Goal: Communication & Community: Answer question/provide support

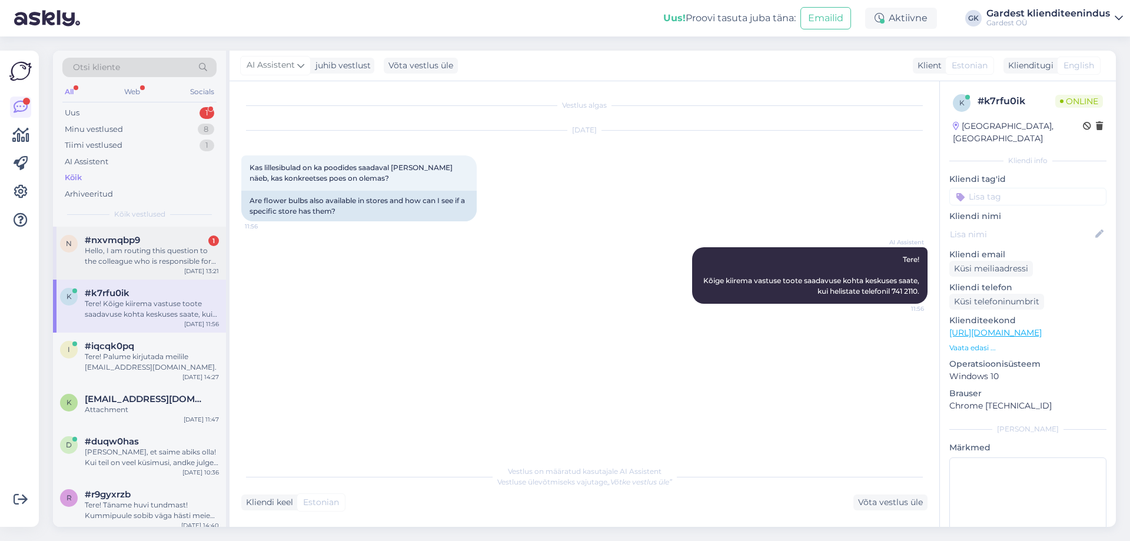
click at [105, 254] on div "Hello, I am routing this question to the colleague who is responsible for this …" at bounding box center [152, 255] width 134 height 21
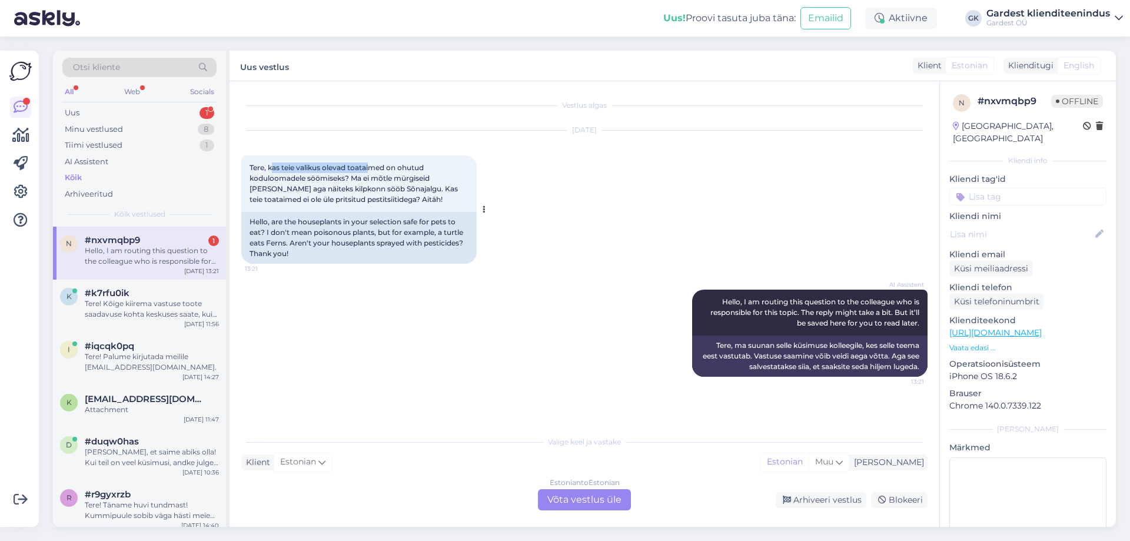
drag, startPoint x: 274, startPoint y: 165, endPoint x: 370, endPoint y: 167, distance: 96.5
click at [370, 167] on span "Tere, kas teie valikus olevad toataimed on ohutud koduloomadele söömiseks? Ma e…" at bounding box center [354, 183] width 210 height 41
click at [591, 189] on div "[DATE] Tere, kas teie valikus olevad toataimed on ohutud koduloomadele söömisek…" at bounding box center [584, 197] width 686 height 159
click at [586, 499] on div "Estonian to Estonian Võta vestlus üle" at bounding box center [584, 499] width 93 height 21
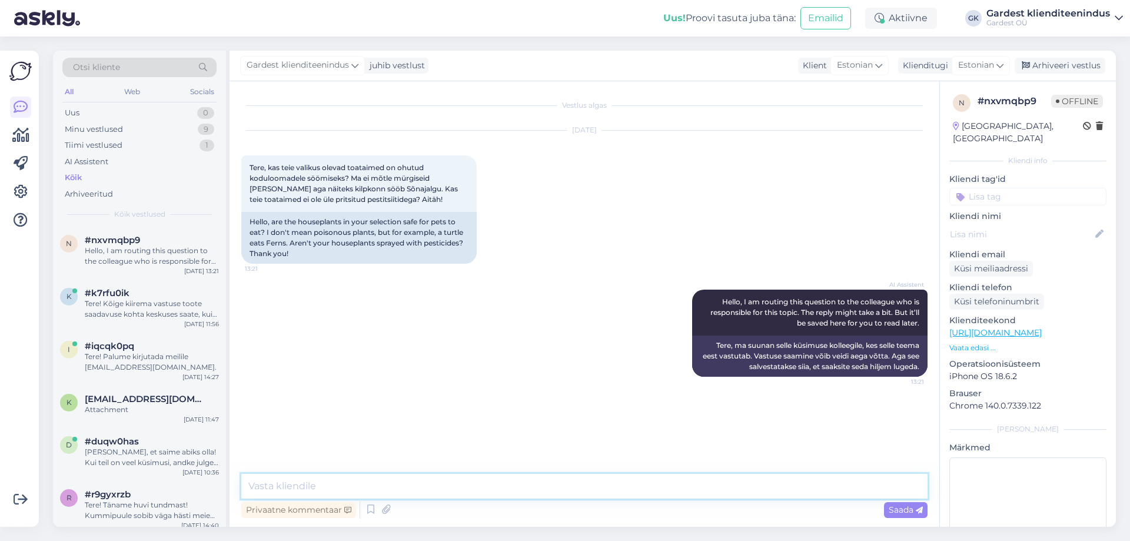
click at [337, 489] on textarea at bounding box center [584, 486] width 686 height 25
drag, startPoint x: 268, startPoint y: 167, endPoint x: 339, endPoint y: 167, distance: 71.8
click at [339, 167] on span "Tere, kas teie valikus olevad toataimed on ohutud koduloomadele söömiseks? Ma e…" at bounding box center [354, 183] width 210 height 41
drag, startPoint x: 370, startPoint y: 190, endPoint x: 351, endPoint y: 203, distance: 22.8
click at [351, 203] on span "Tere, kas teie valikus olevad toataimed on ohutud koduloomadele söömiseks? Ma e…" at bounding box center [354, 183] width 210 height 41
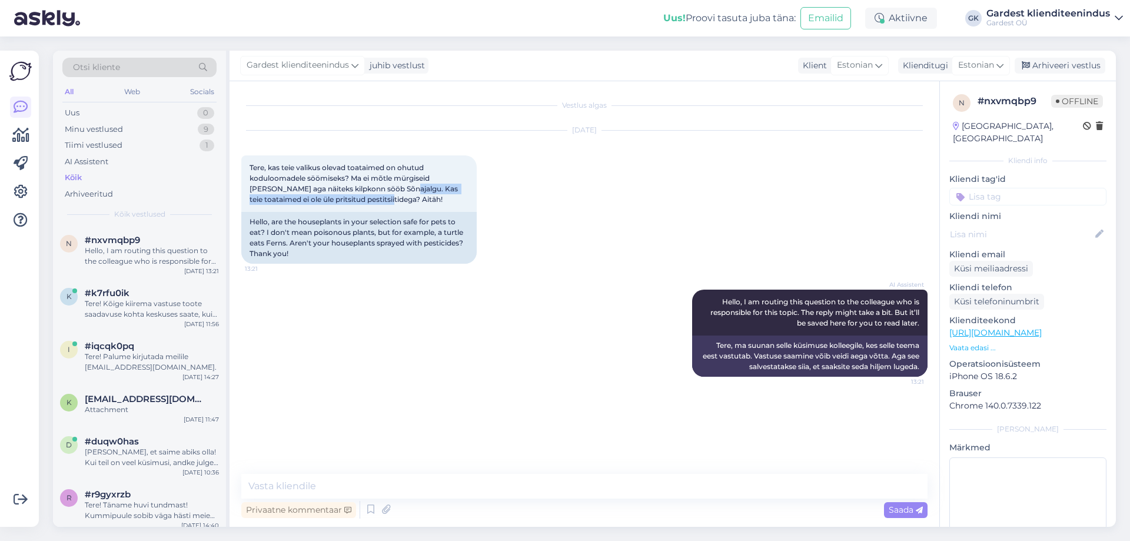
copy span "Kas teie toataimed ei ole üle pritsitud pestitsiitidega?"
click at [355, 490] on textarea at bounding box center [584, 486] width 686 height 25
paste textarea "Tere! Meie kaupluses ei kasutata taimede töötlemiseks keemilisi pestitsiide. Ka…"
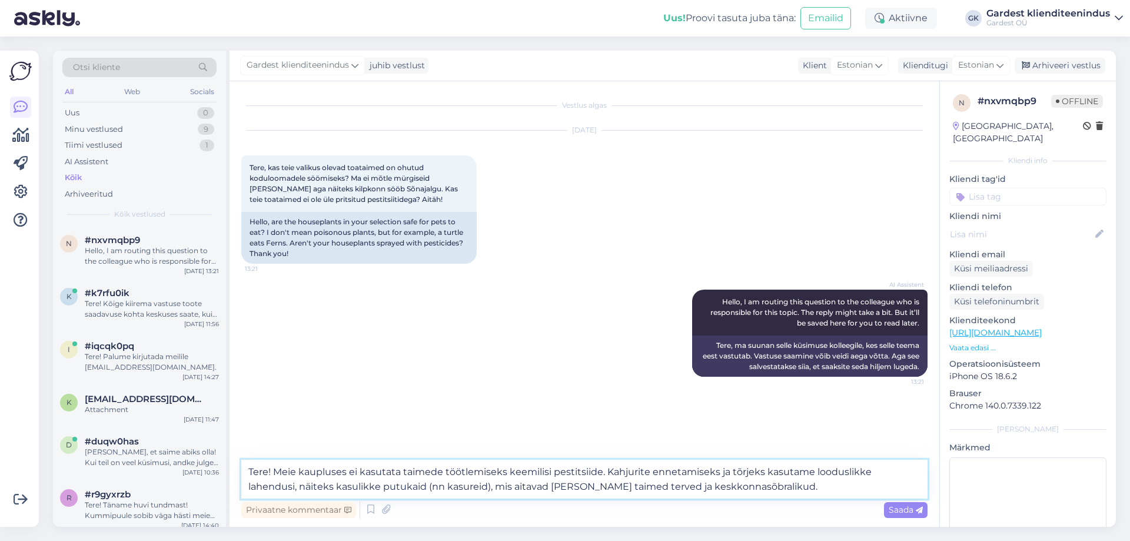
drag, startPoint x: 403, startPoint y: 472, endPoint x: 392, endPoint y: 463, distance: 13.8
click at [404, 471] on textarea "Tere! Meie kaupluses ei kasutata taimede töötlemiseks keemilisi pestitsiide. Ka…" at bounding box center [584, 479] width 686 height 39
click at [836, 489] on textarea "Tere! Meie kaupluses ei kasutata igapäevaselt taimede töötlemiseks keemilisi pe…" at bounding box center [584, 479] width 686 height 39
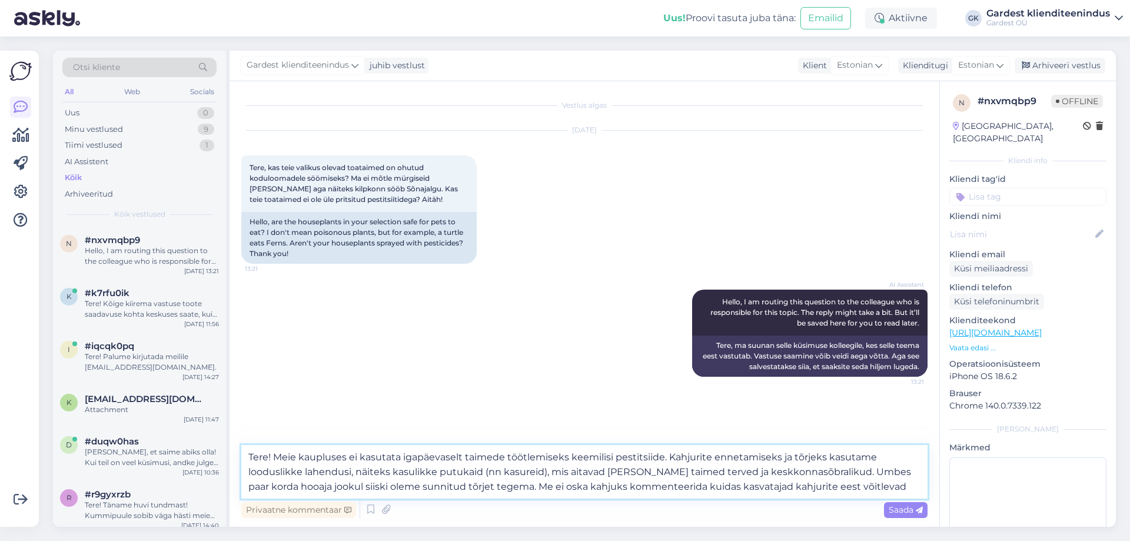
type textarea "Tere! Meie kaupluses ei kasutata igapäevaselt taimede töötlemiseks keemilisi pe…"
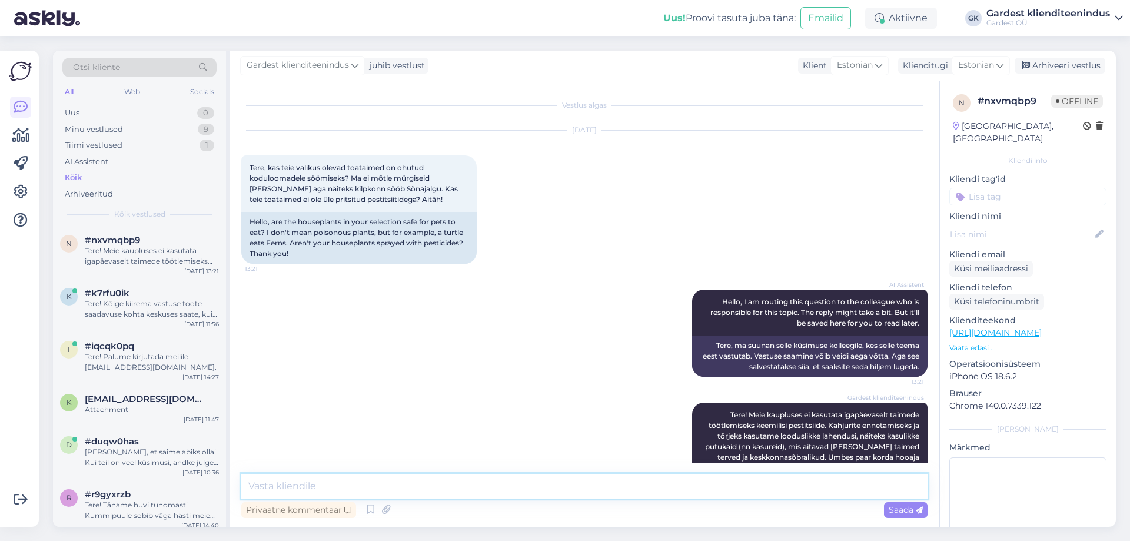
scroll to position [41, 0]
